Goal: Task Accomplishment & Management: Use online tool/utility

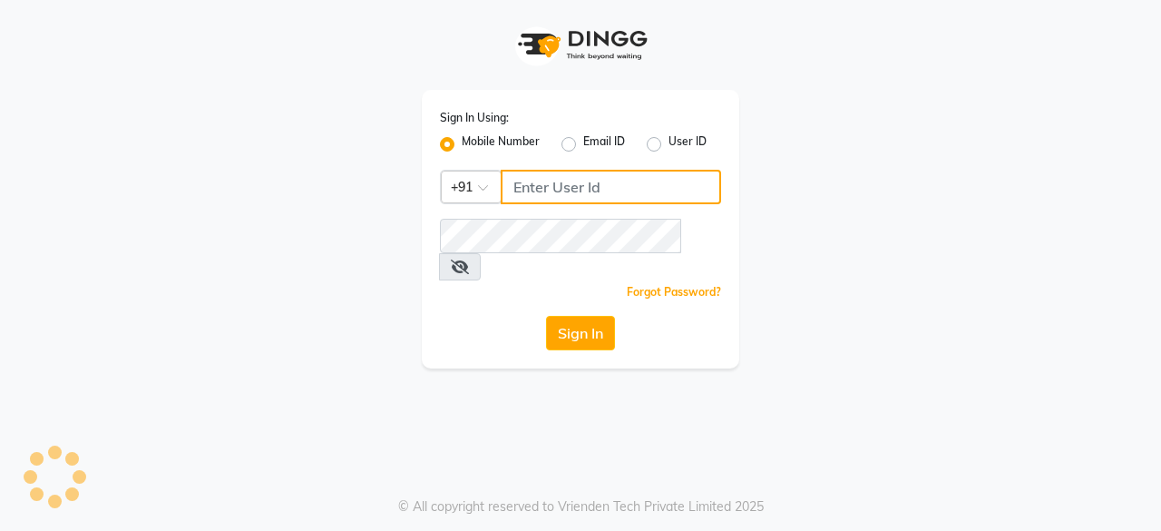
click at [550, 192] on input "Username" at bounding box center [611, 187] width 220 height 34
type input "7994266994"
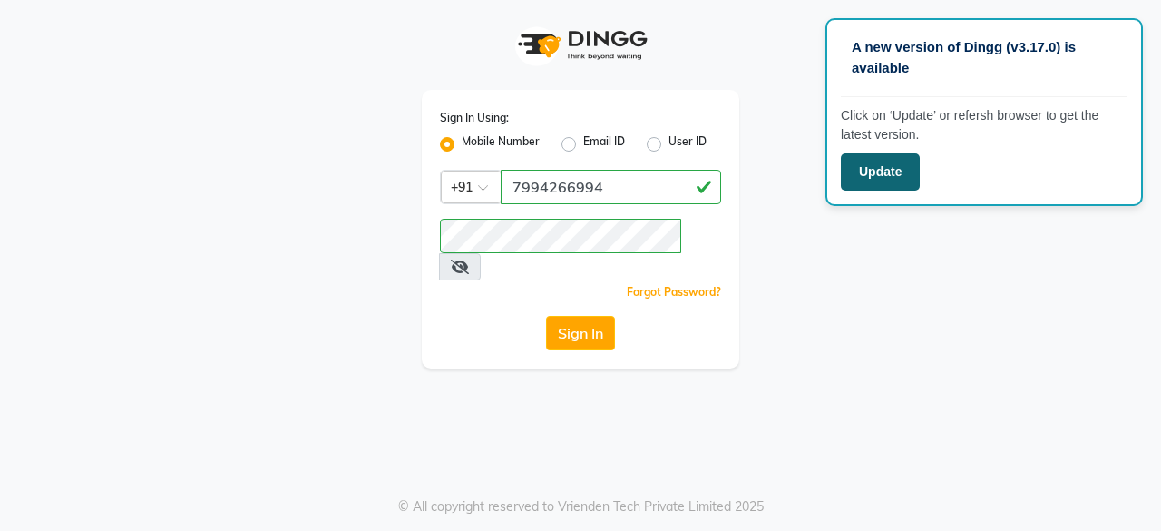
click at [860, 178] on button "Update" at bounding box center [880, 171] width 79 height 37
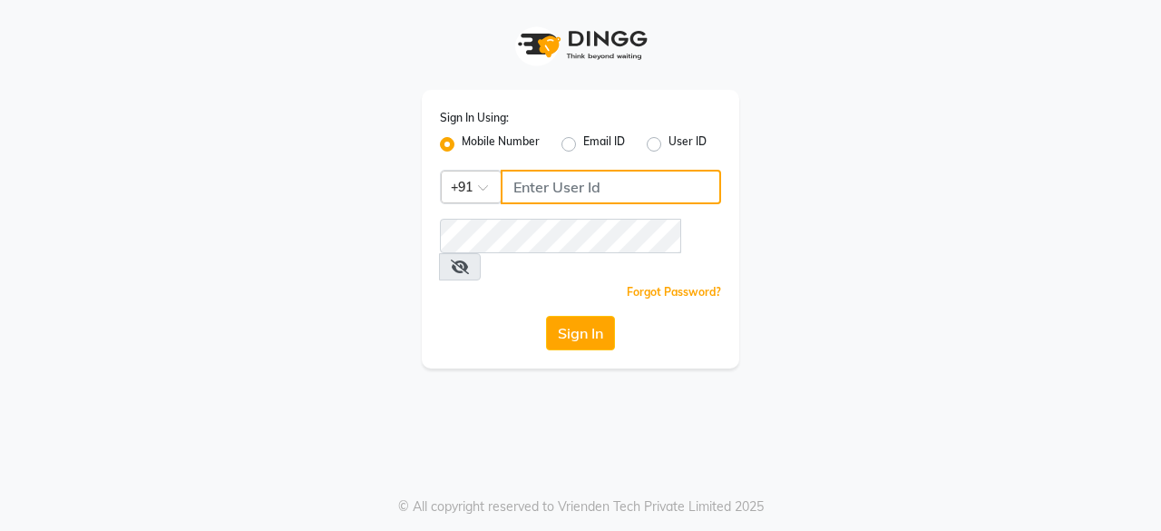
click at [577, 188] on input "Username" at bounding box center [611, 187] width 220 height 34
type input "7994266994"
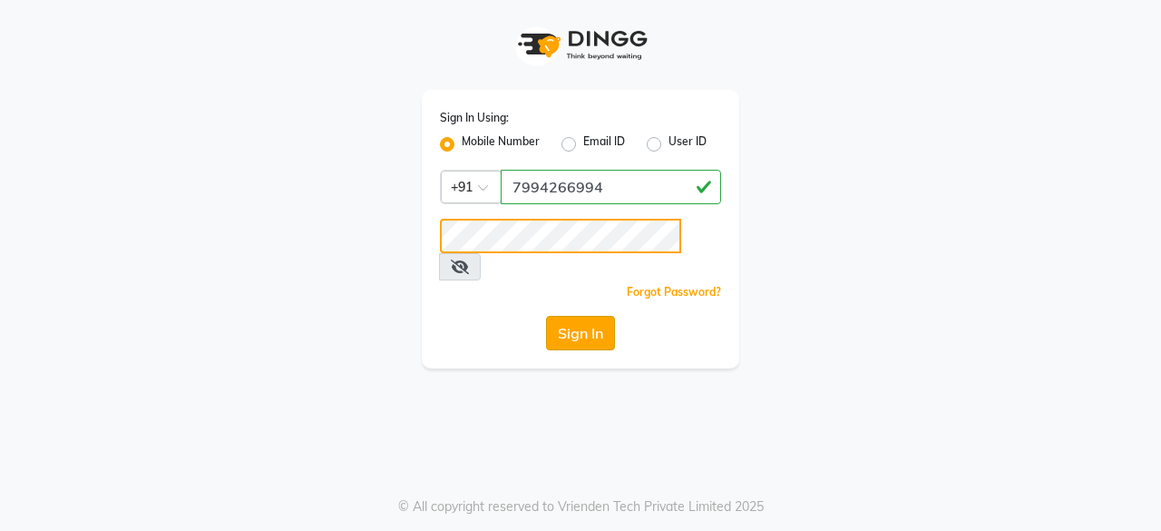
click at [546, 316] on button "Sign In" at bounding box center [580, 333] width 69 height 34
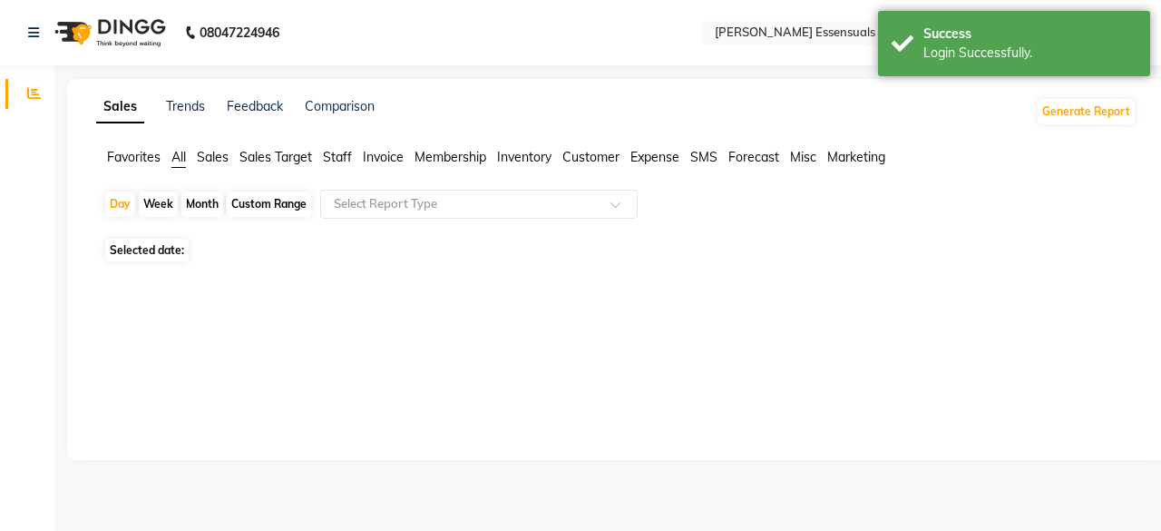
select select "en"
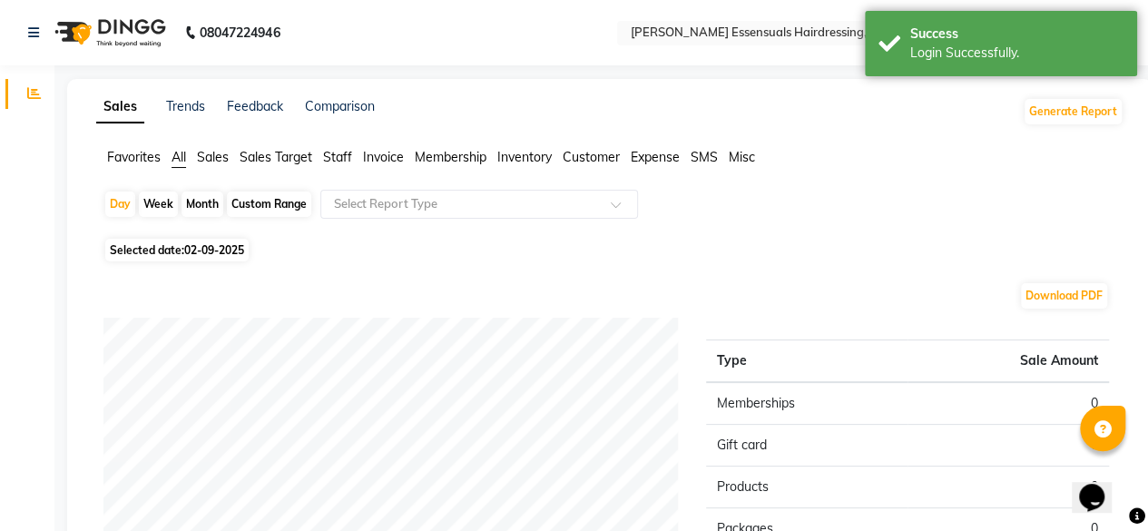
click at [214, 257] on span "Selected date: 02-09-2025" at bounding box center [176, 250] width 143 height 23
select select "9"
select select "2025"
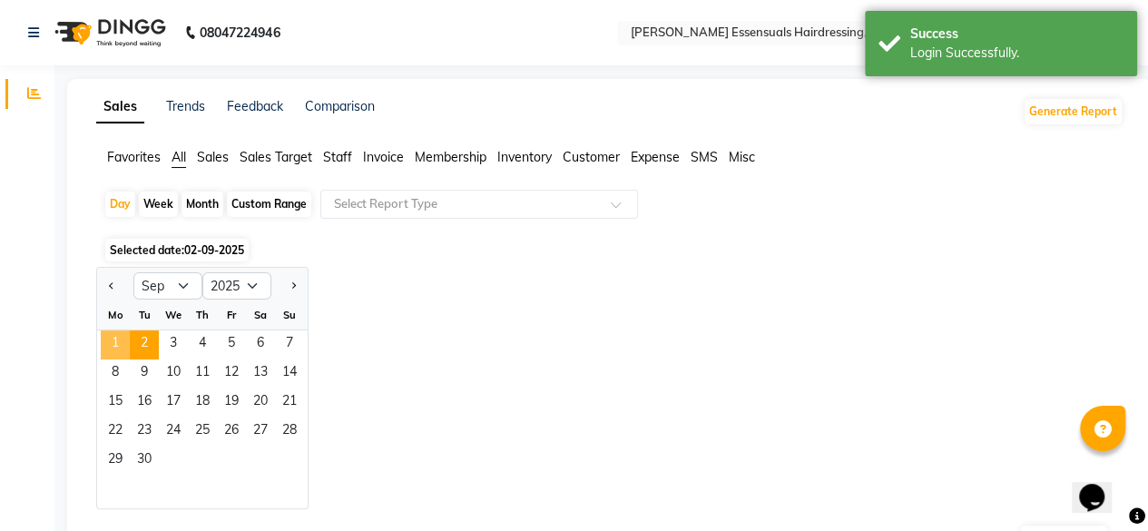
click at [115, 343] on span "1" at bounding box center [115, 344] width 29 height 29
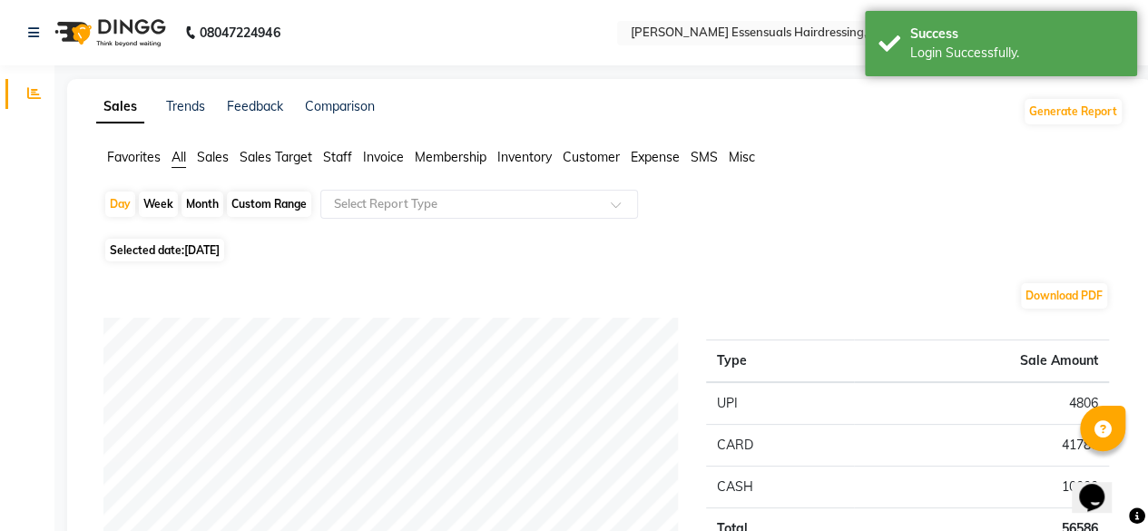
click at [336, 168] on div "Favorites All Sales Sales Target Staff Invoice Membership Inventory Customer Ex…" at bounding box center [610, 165] width 1054 height 34
click at [341, 158] on span "Staff" at bounding box center [337, 157] width 29 height 16
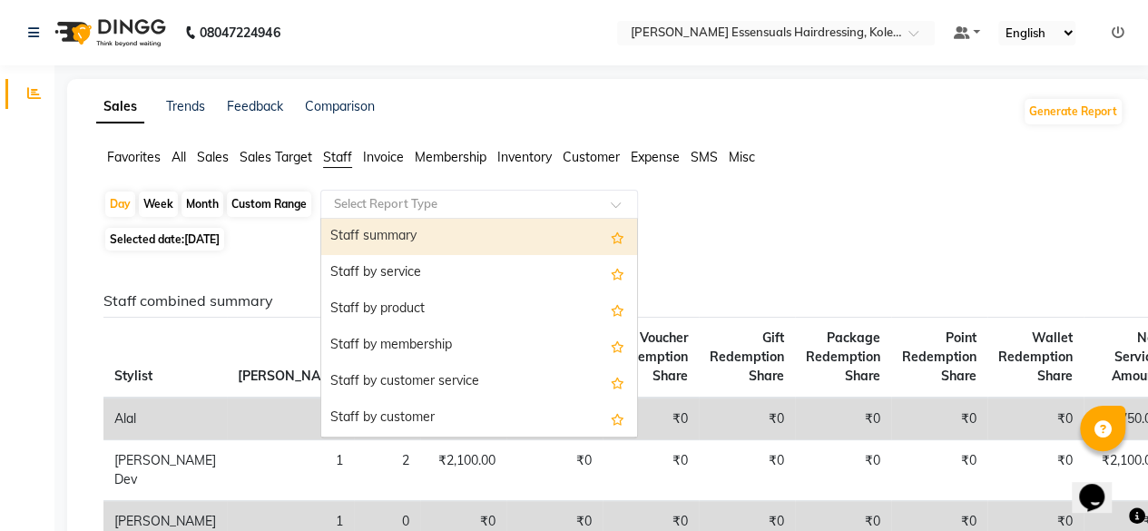
click at [393, 206] on input "text" at bounding box center [460, 204] width 261 height 18
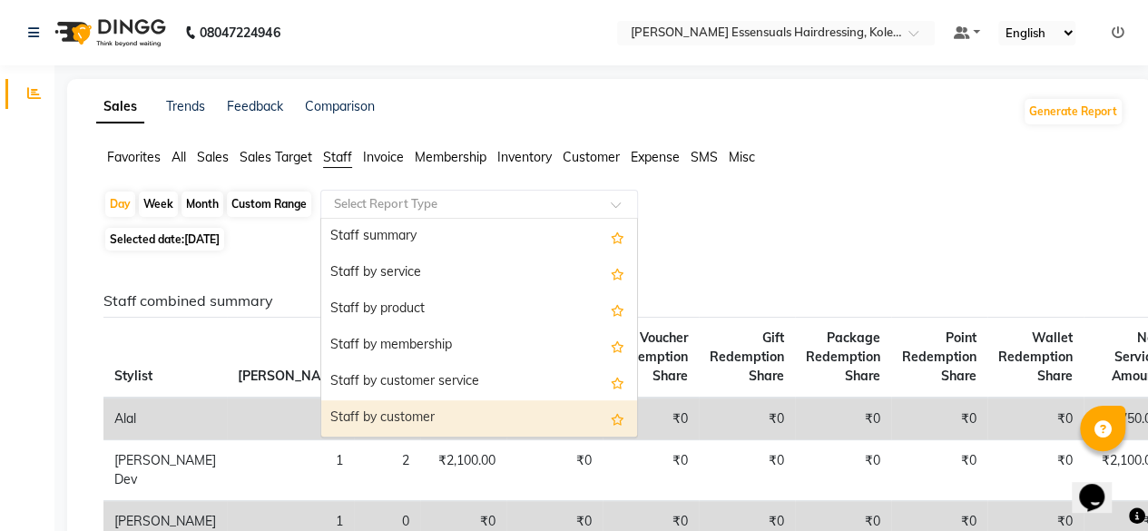
click at [387, 413] on div "Staff by customer" at bounding box center [479, 418] width 316 height 36
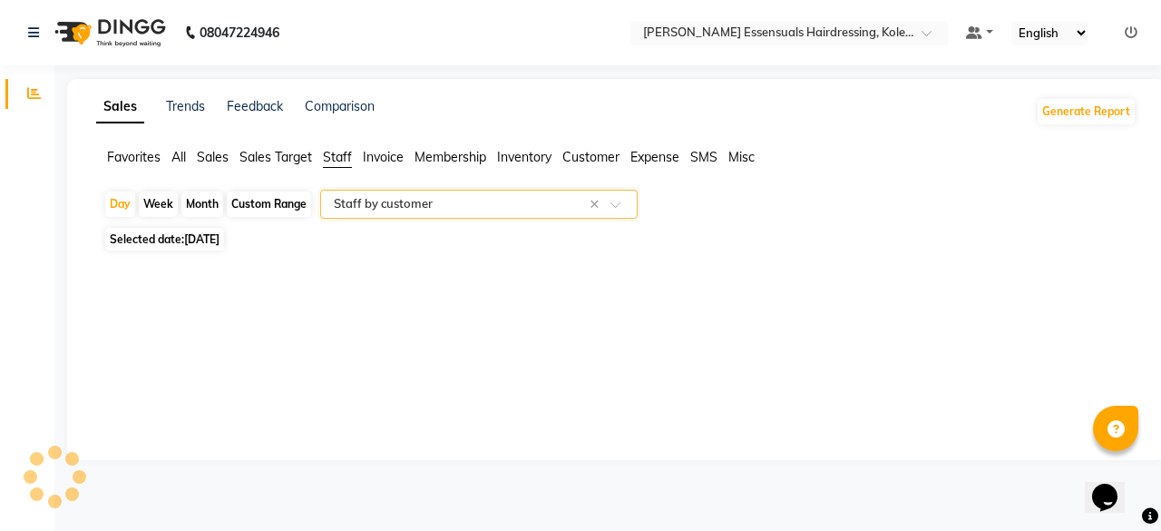
select select "full_report"
select select "csv"
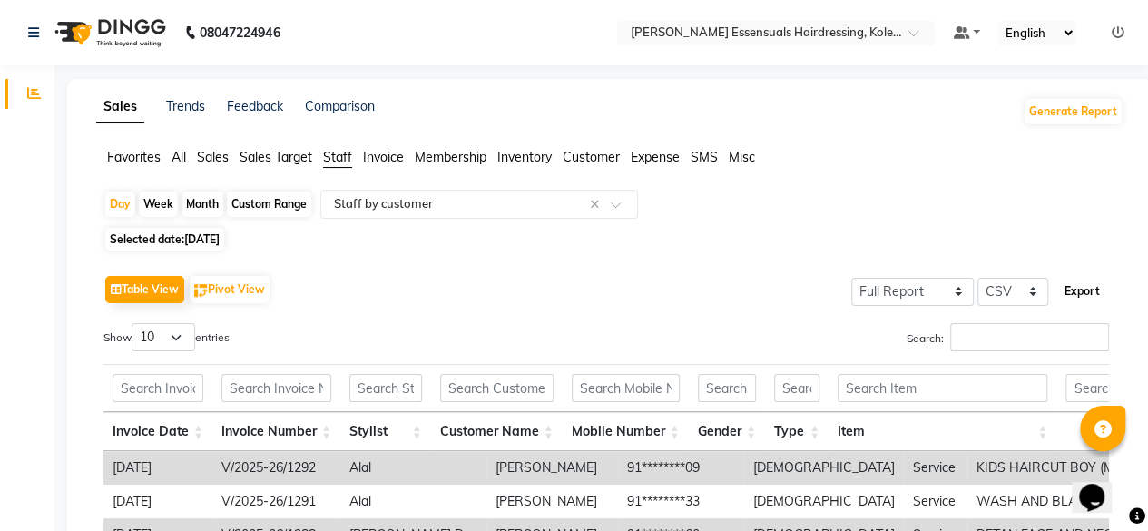
click at [1077, 292] on button "Export" at bounding box center [1082, 291] width 50 height 31
